Goal: Information Seeking & Learning: Learn about a topic

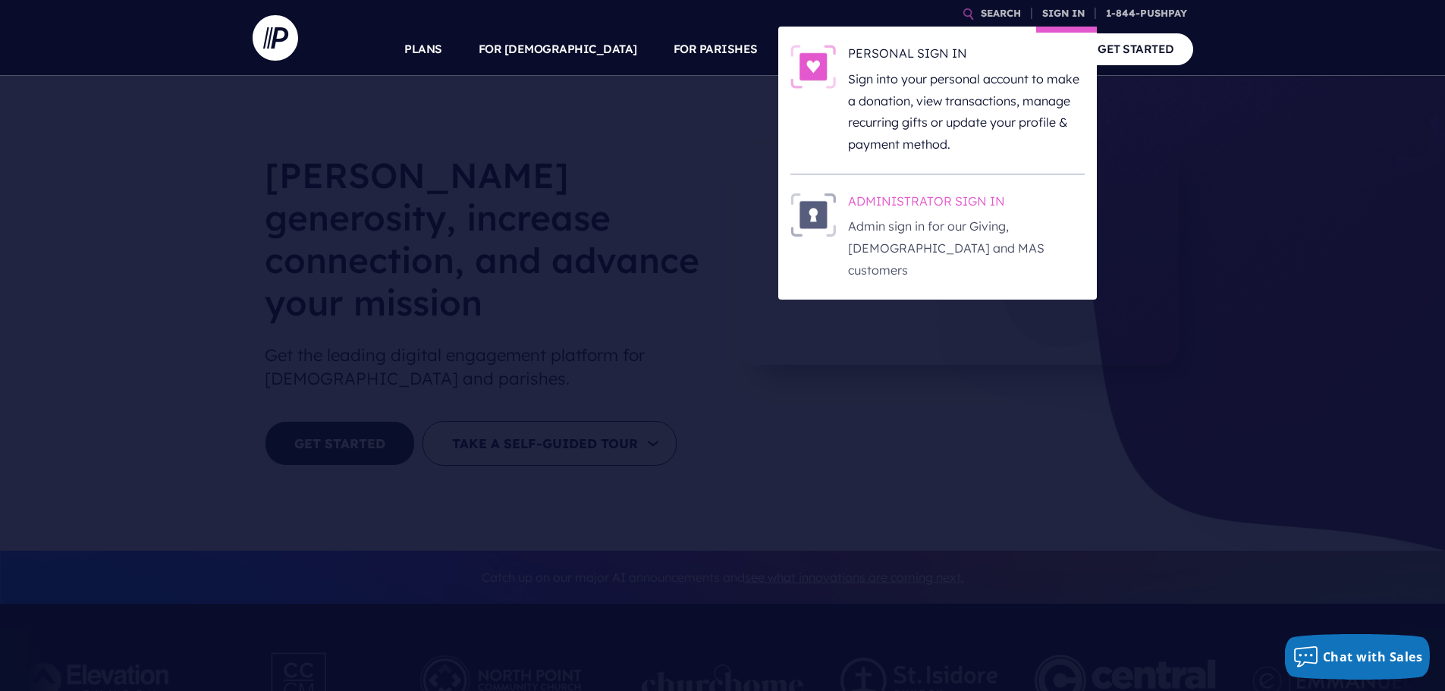
click at [934, 225] on p "Admin sign in for our Giving, [DEMOGRAPHIC_DATA] and MAS customers" at bounding box center [966, 247] width 237 height 65
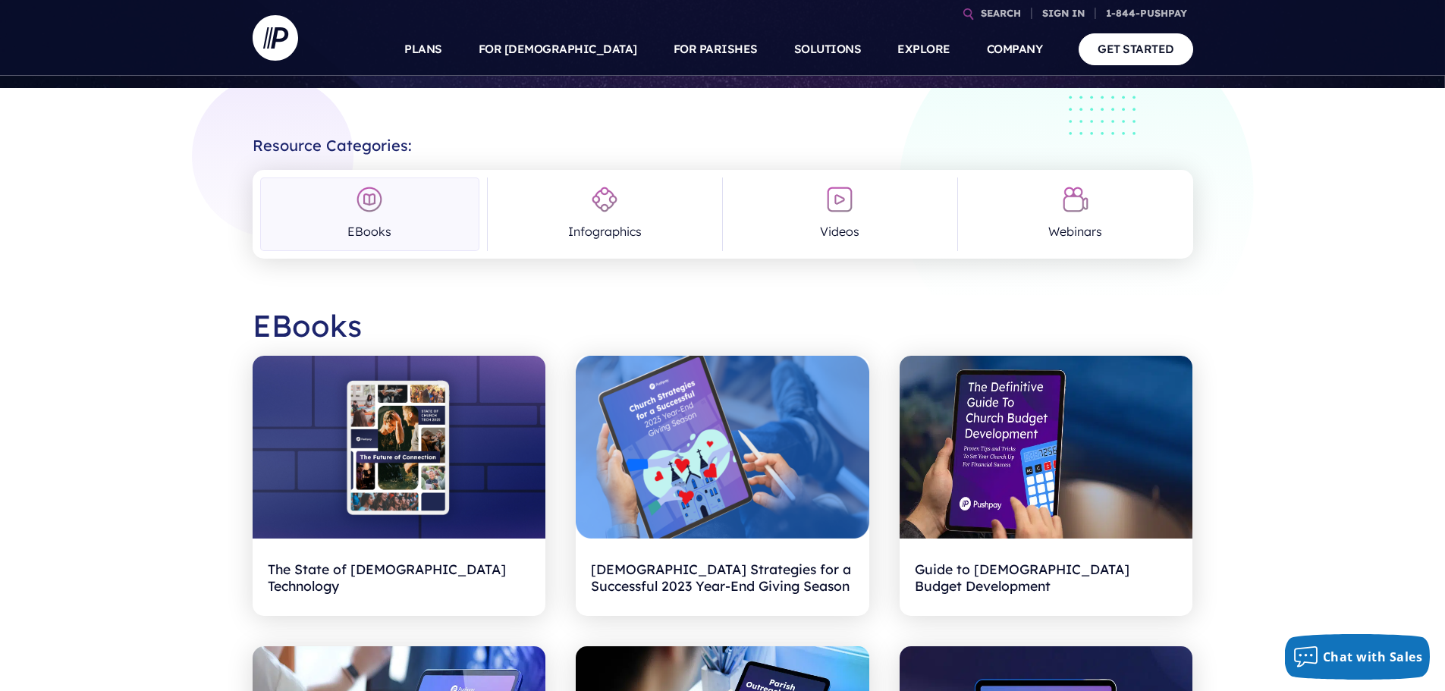
scroll to position [228, 0]
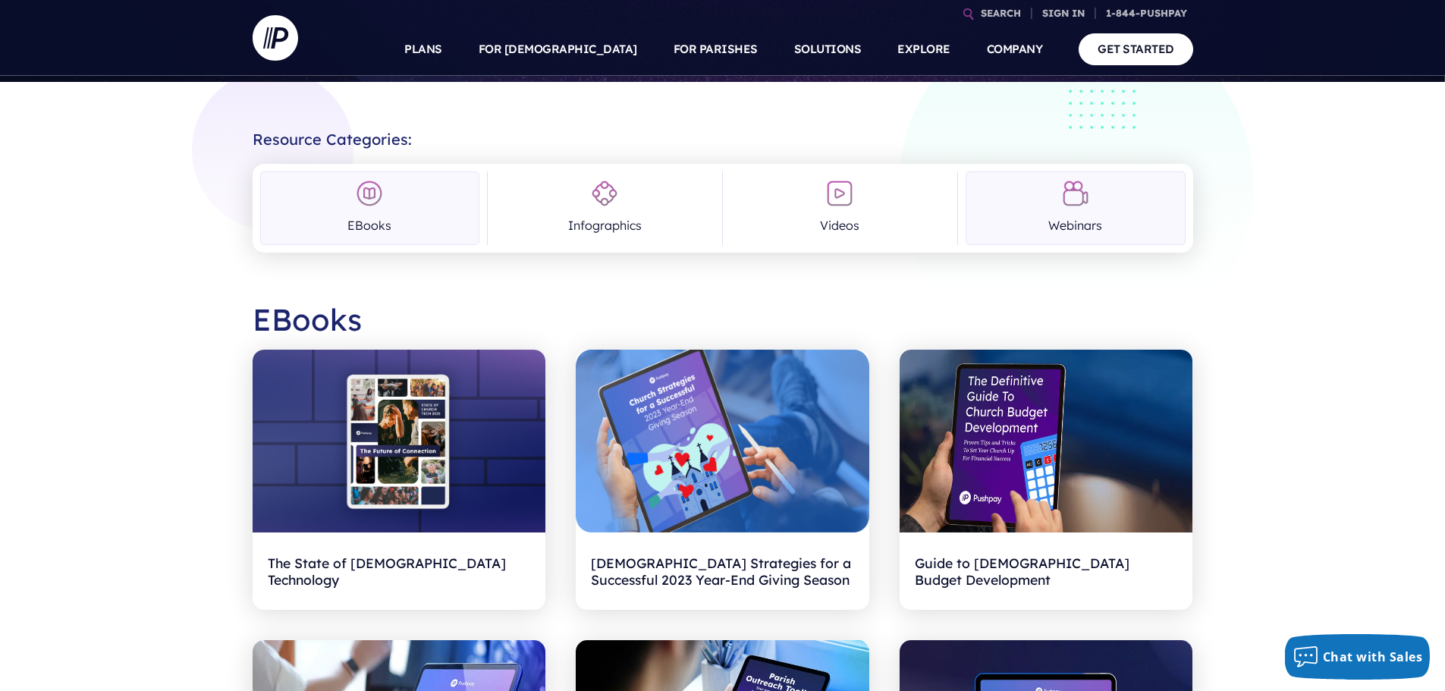
click at [1082, 203] on img at bounding box center [1075, 193] width 27 height 27
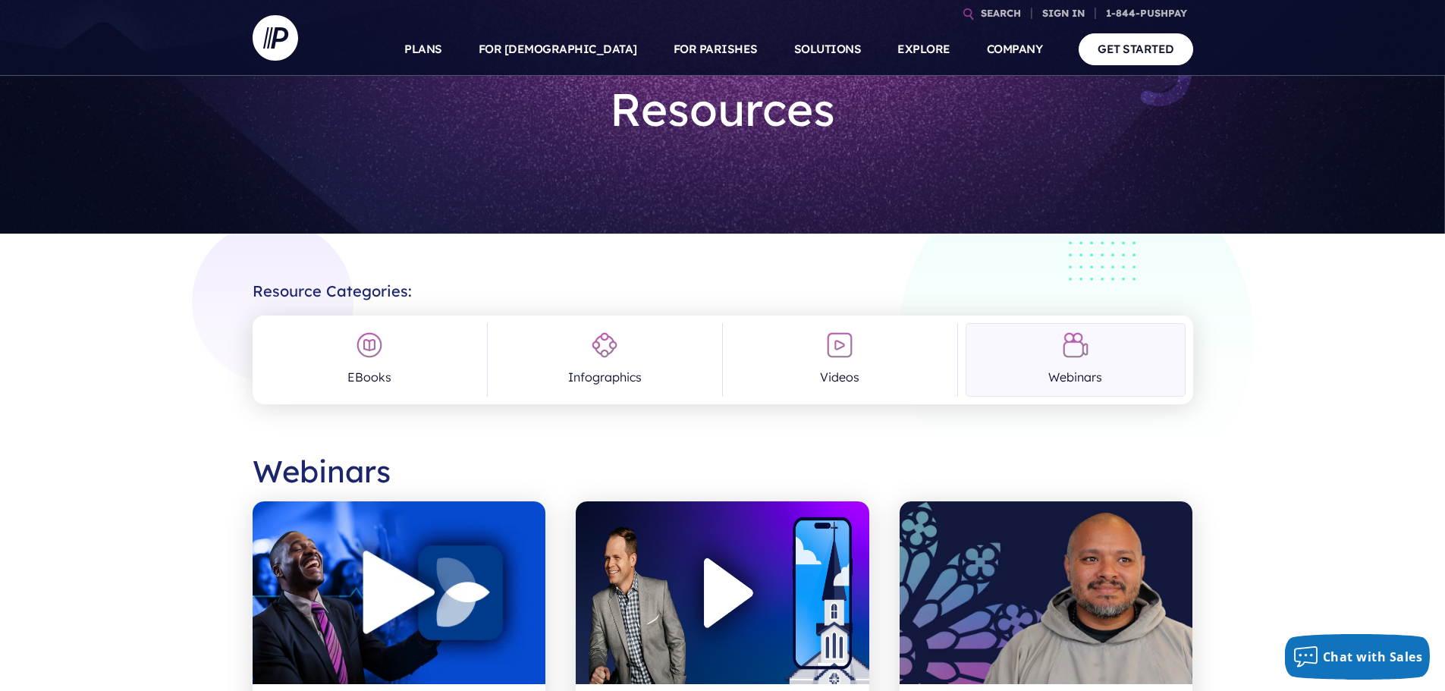
scroll to position [0, 0]
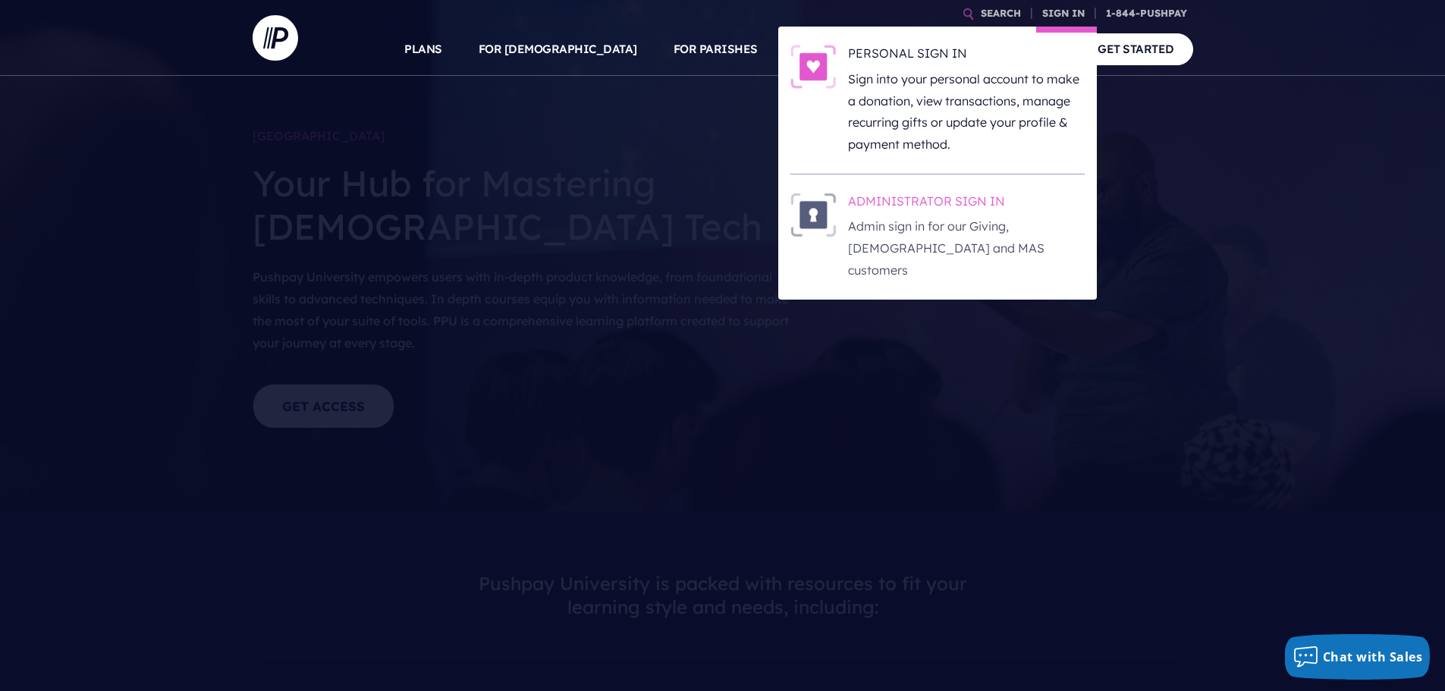
click at [926, 217] on p "Admin sign in for our Giving, [DEMOGRAPHIC_DATA] and MAS customers" at bounding box center [966, 247] width 237 height 65
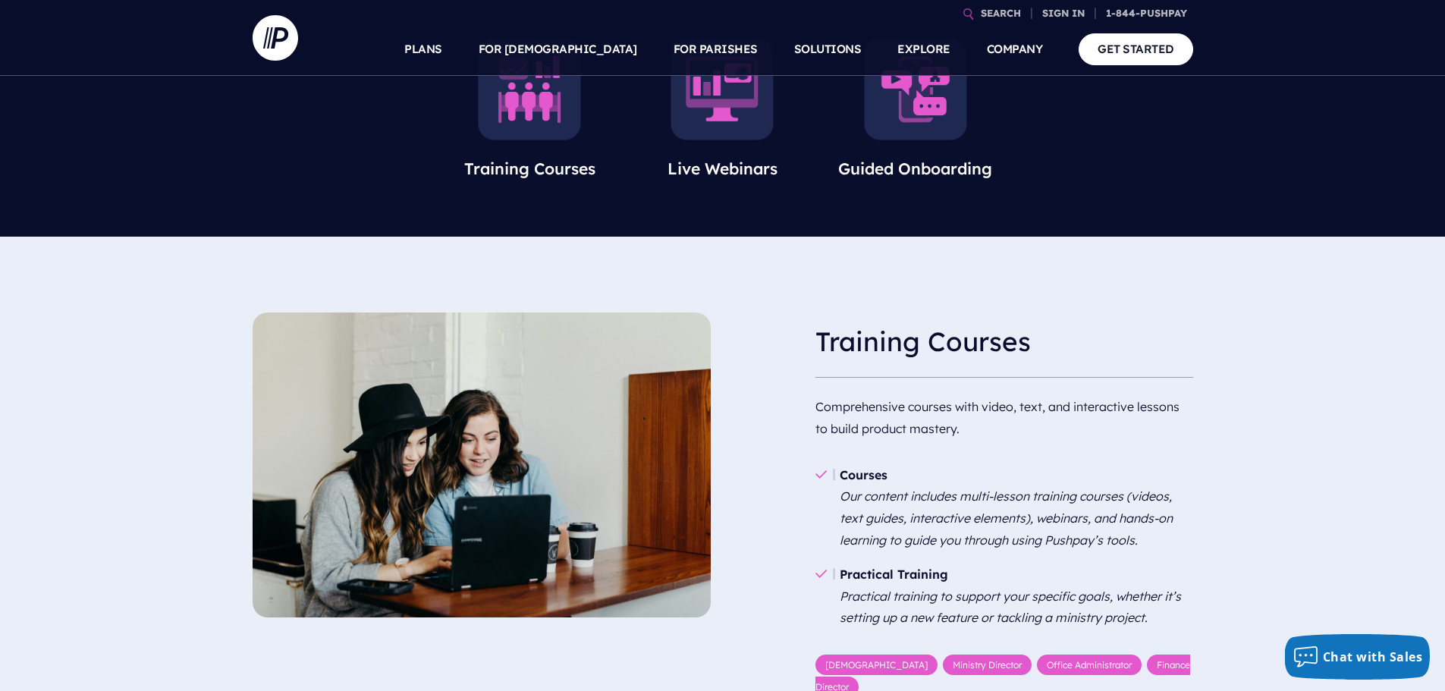
scroll to position [835, 0]
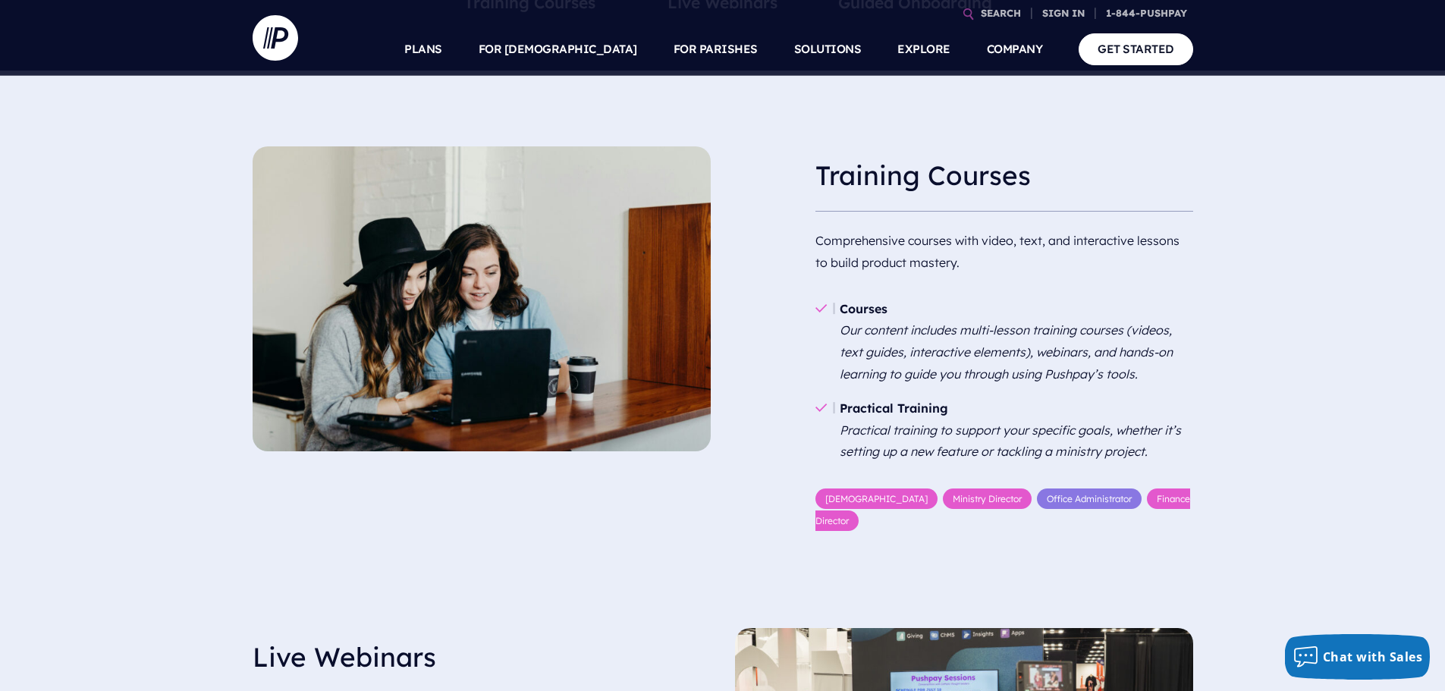
click at [1037, 502] on link "Office Administrator" at bounding box center [1089, 499] width 105 height 20
